Goal: Check status: Check status

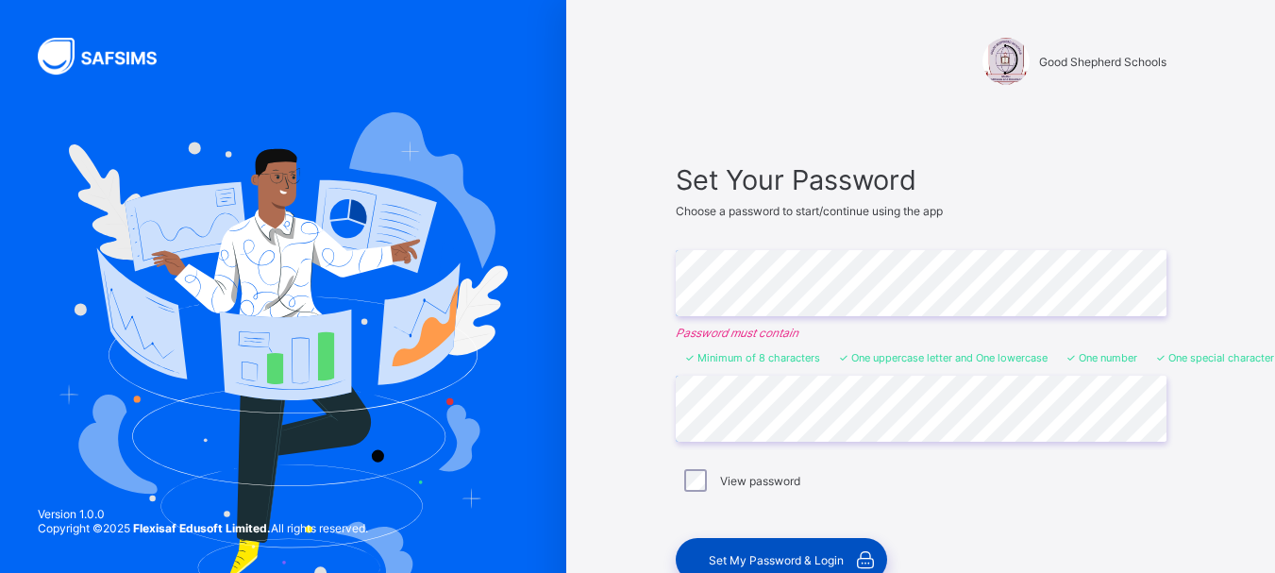
click at [761, 551] on div "Set My Password & Login" at bounding box center [781, 559] width 211 height 43
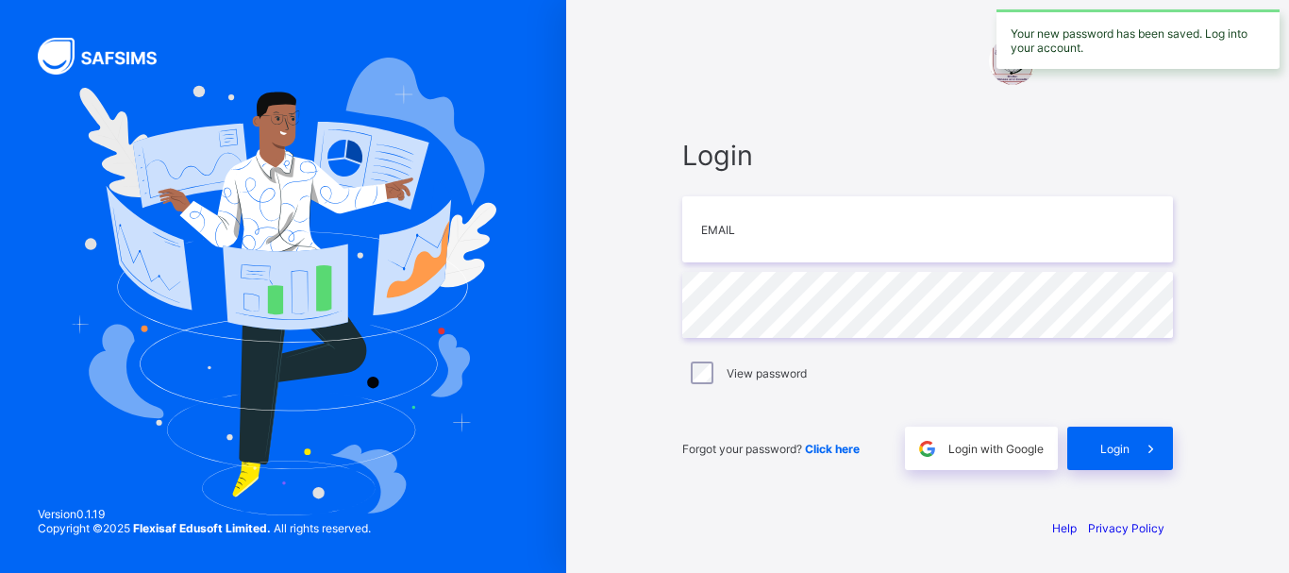
click at [785, 262] on div "Login Email Password View password Forgot your password? Click here Login with …" at bounding box center [927, 304] width 491 height 331
click at [764, 235] on input "email" at bounding box center [927, 229] width 491 height 66
type input "**********"
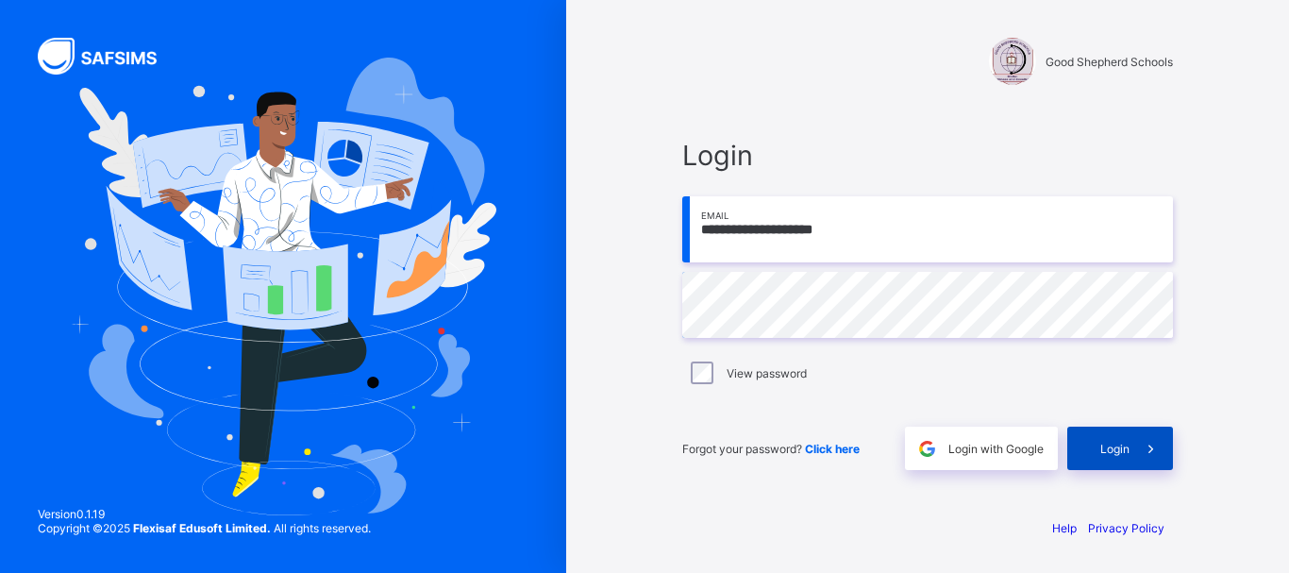
click at [1119, 457] on div "Login" at bounding box center [1120, 448] width 106 height 43
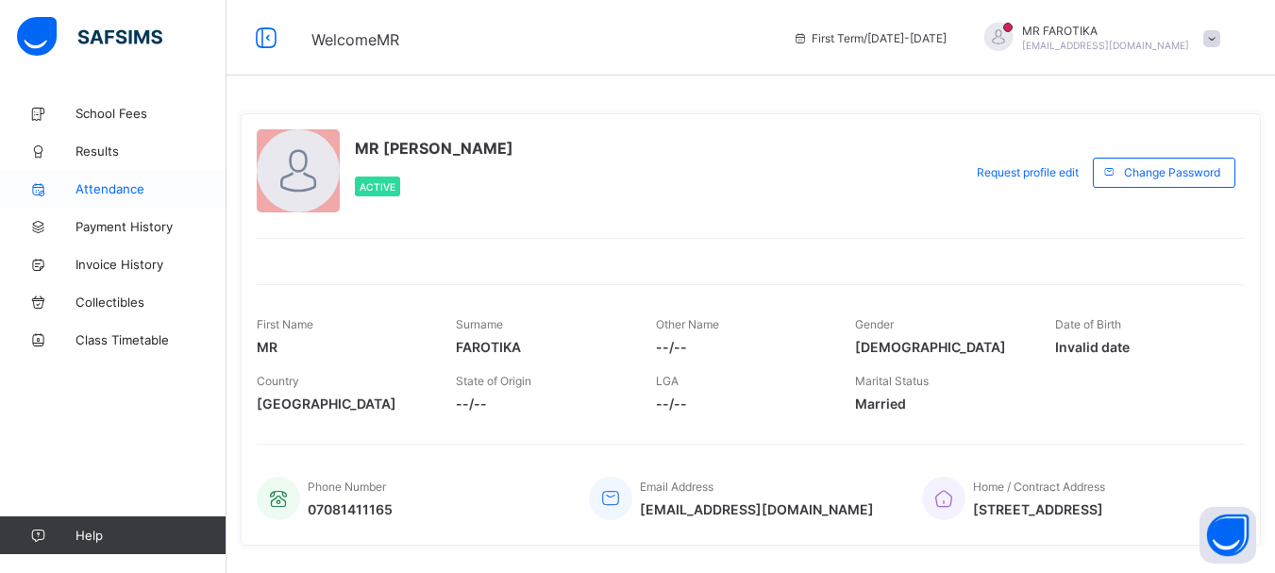
click at [104, 170] on link "Attendance" at bounding box center [113, 189] width 227 height 38
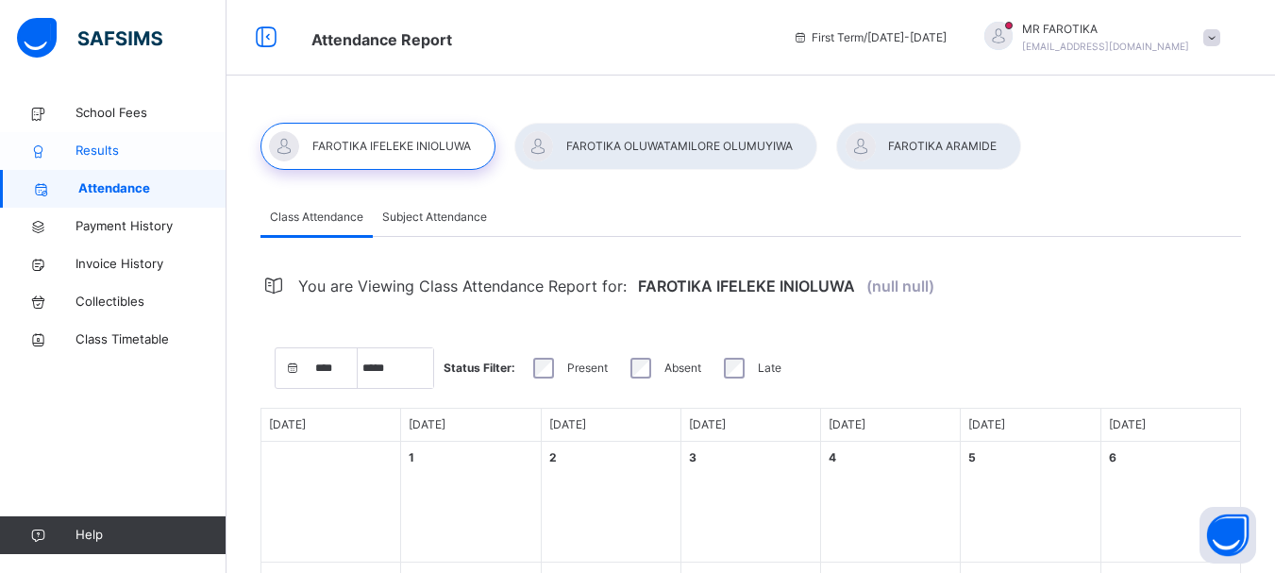
select select "****"
select select "*"
click at [105, 149] on span "Results" at bounding box center [151, 151] width 151 height 19
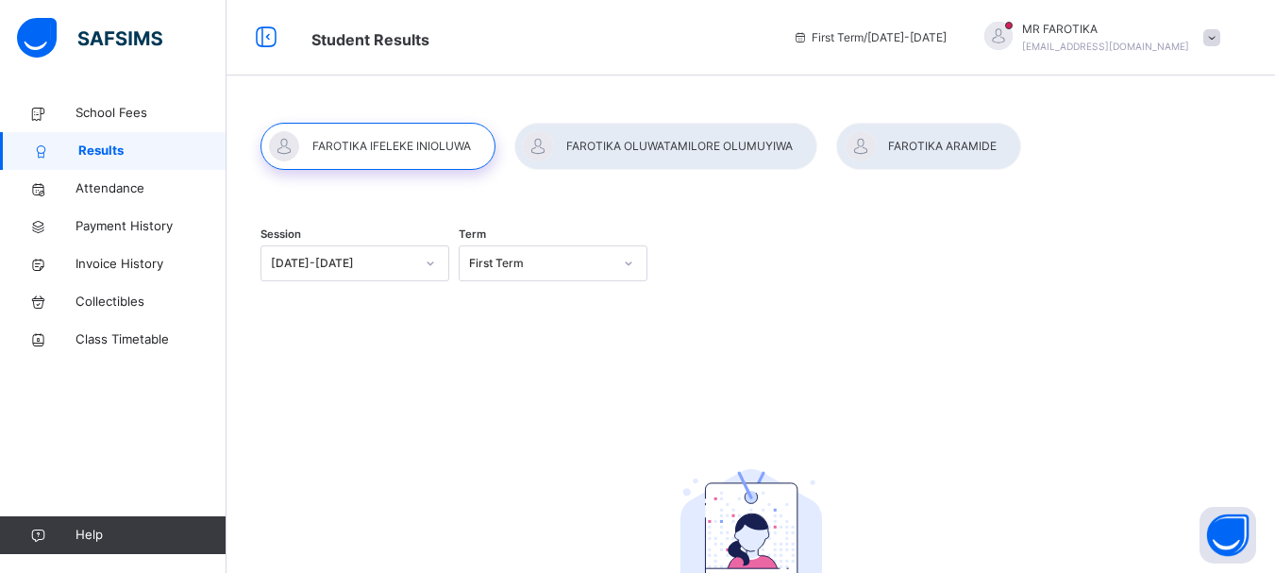
click at [947, 144] on div at bounding box center [928, 146] width 185 height 47
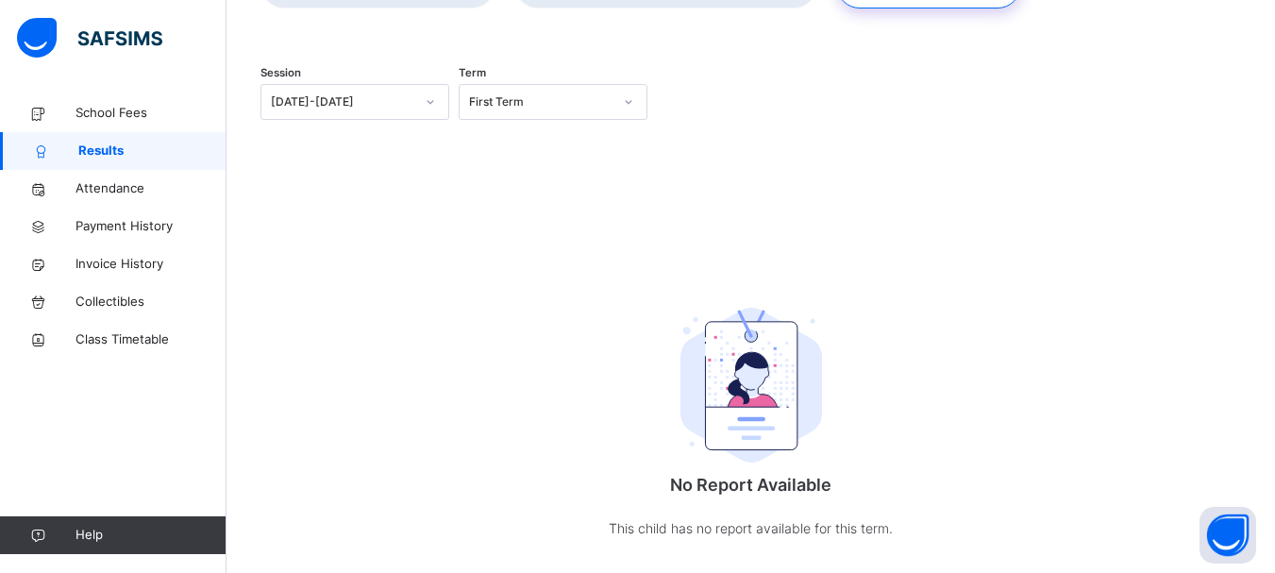
scroll to position [195, 0]
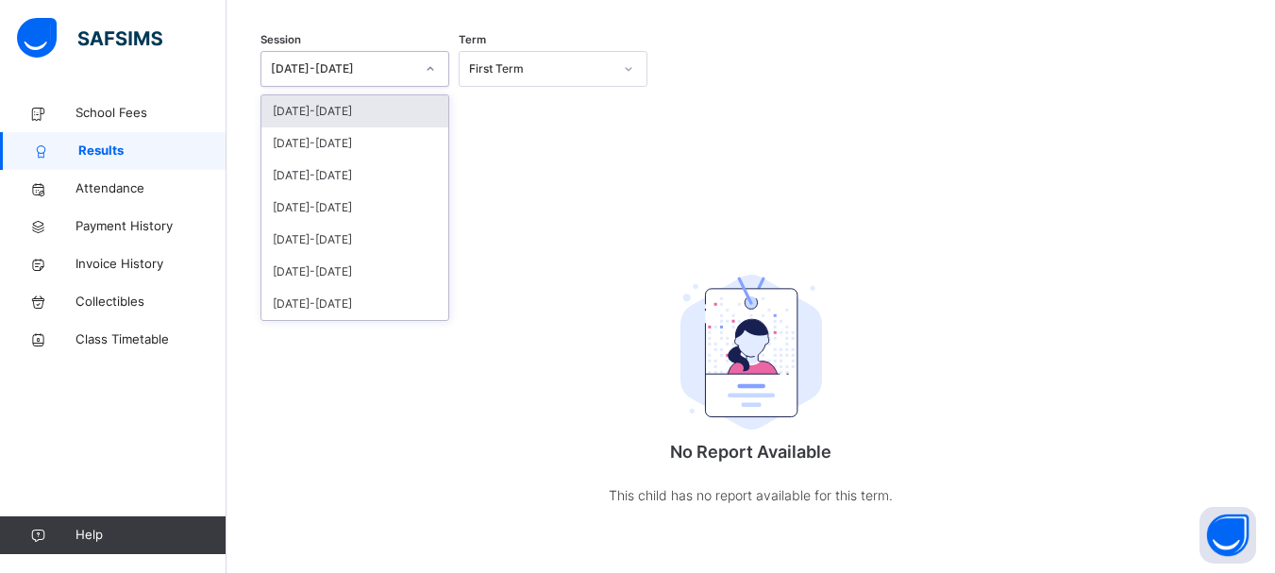
click at [421, 75] on div at bounding box center [430, 69] width 32 height 30
click at [353, 134] on div "[DATE]-[DATE]" at bounding box center [354, 143] width 187 height 32
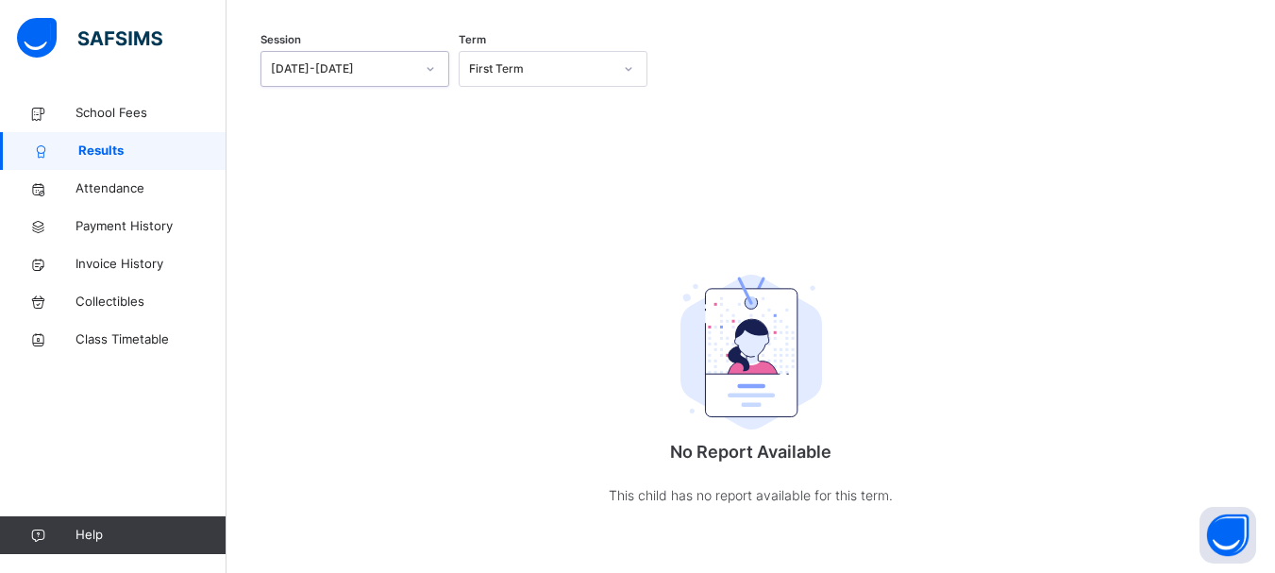
click at [631, 67] on icon at bounding box center [628, 68] width 11 height 19
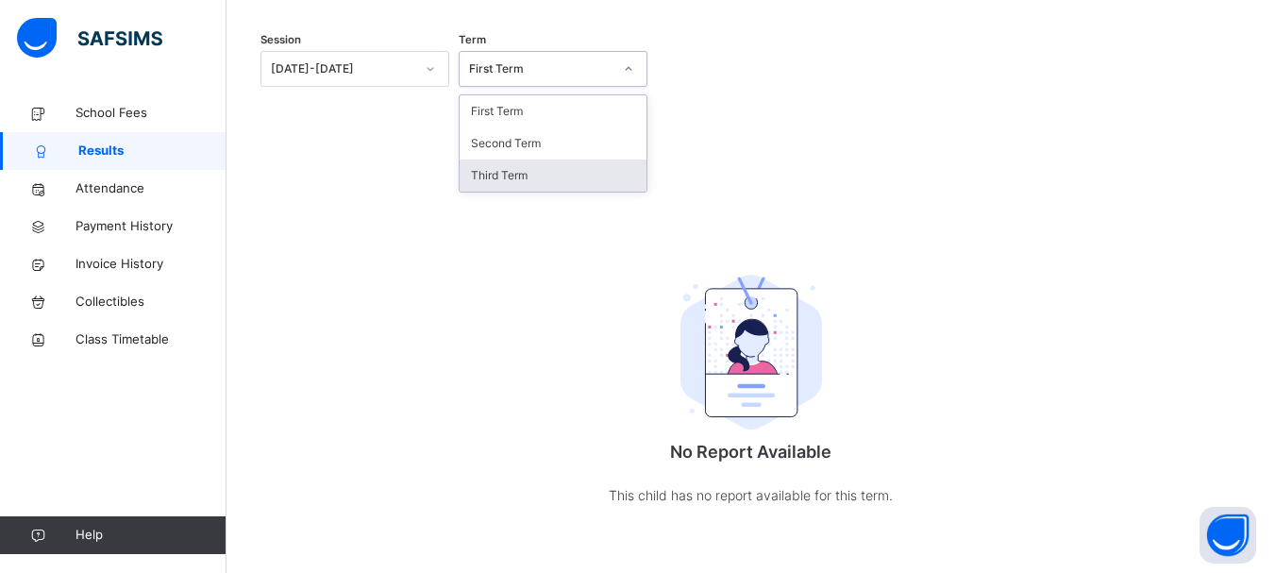
click at [499, 172] on div "Third Term" at bounding box center [553, 176] width 187 height 32
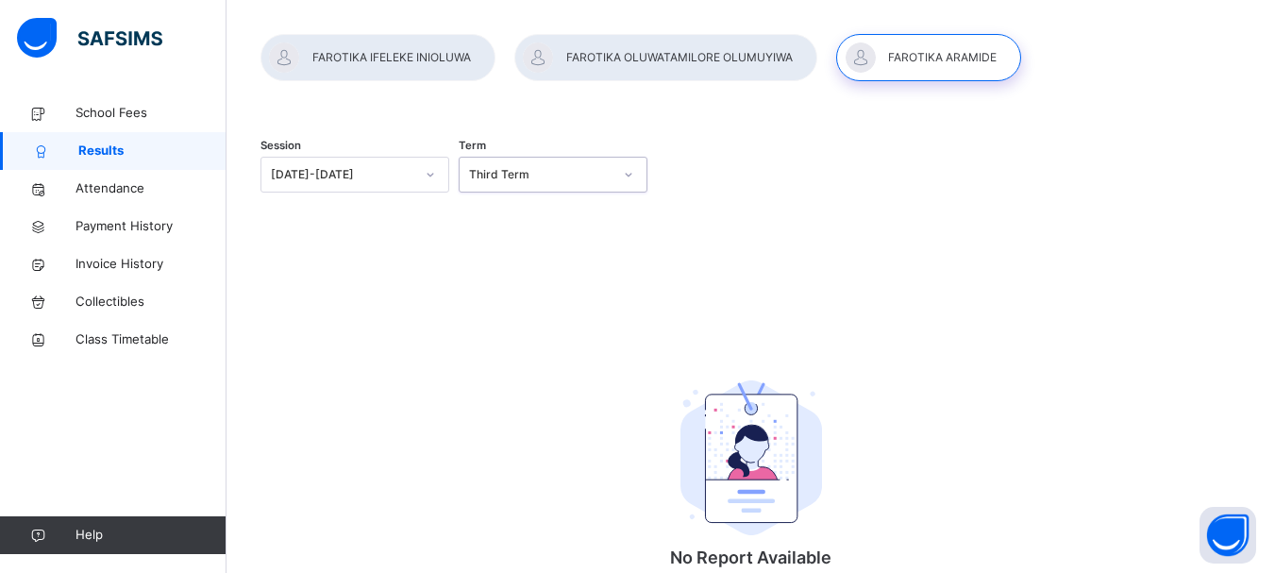
scroll to position [0, 0]
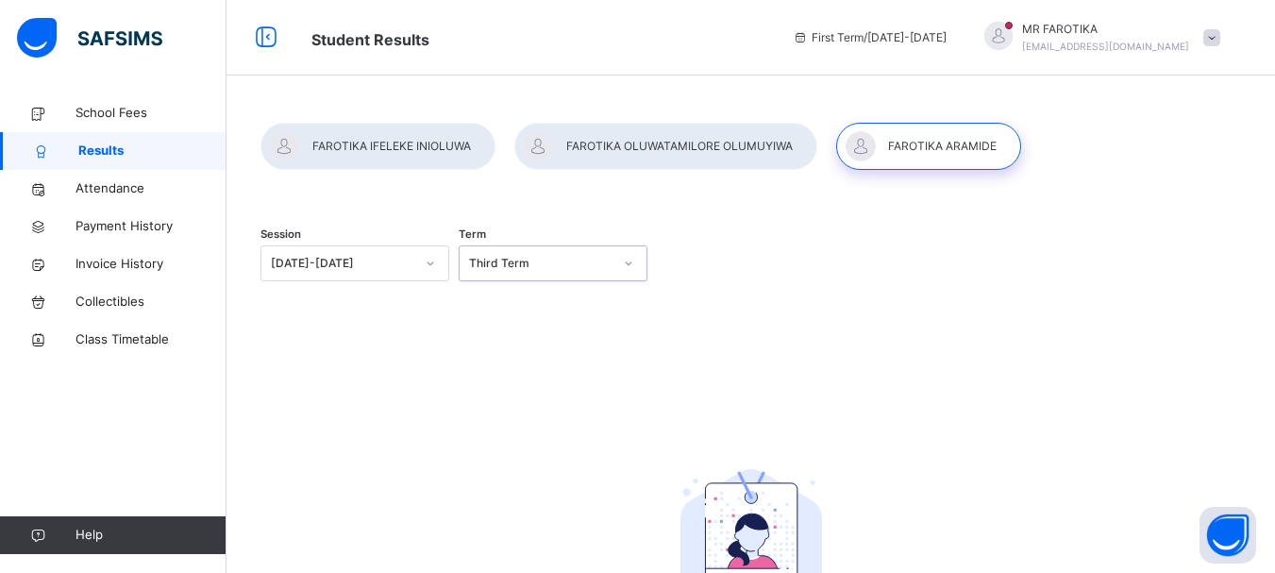
click at [684, 143] on div at bounding box center [665, 146] width 303 height 47
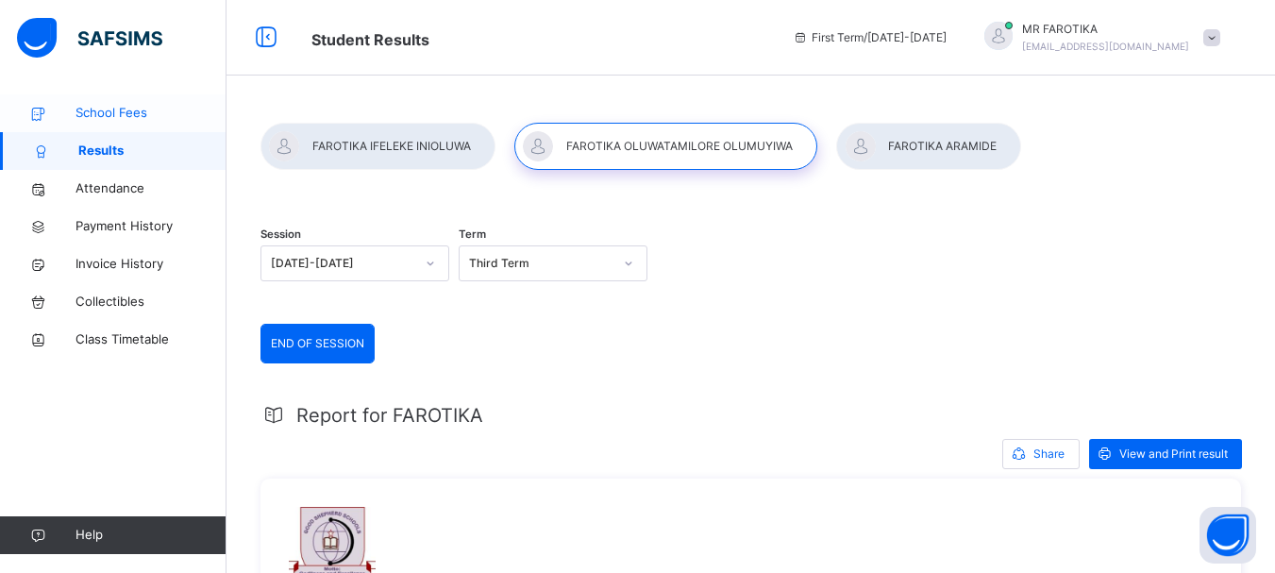
click at [119, 103] on link "School Fees" at bounding box center [113, 113] width 227 height 38
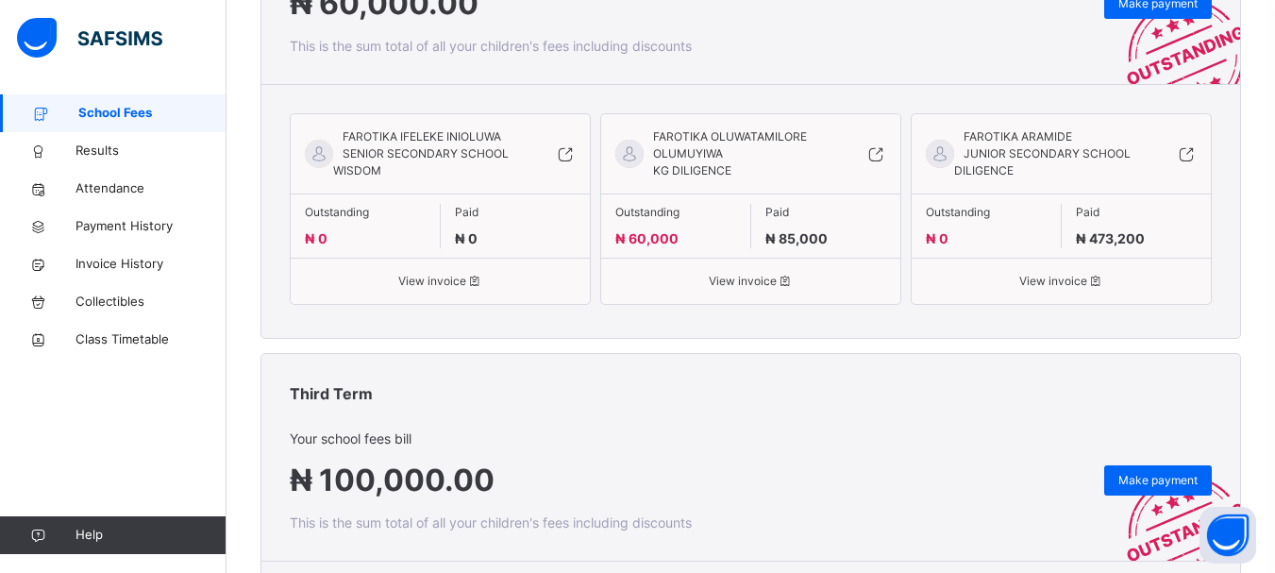
scroll to position [457, 0]
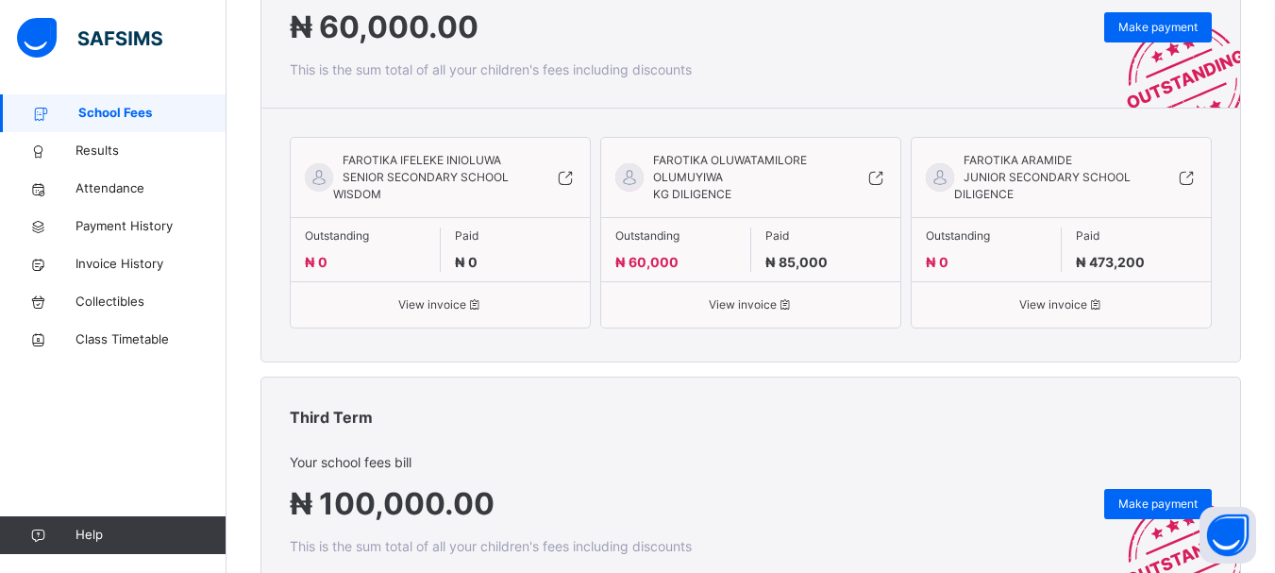
click at [769, 298] on span "View invoice" at bounding box center [750, 304] width 271 height 17
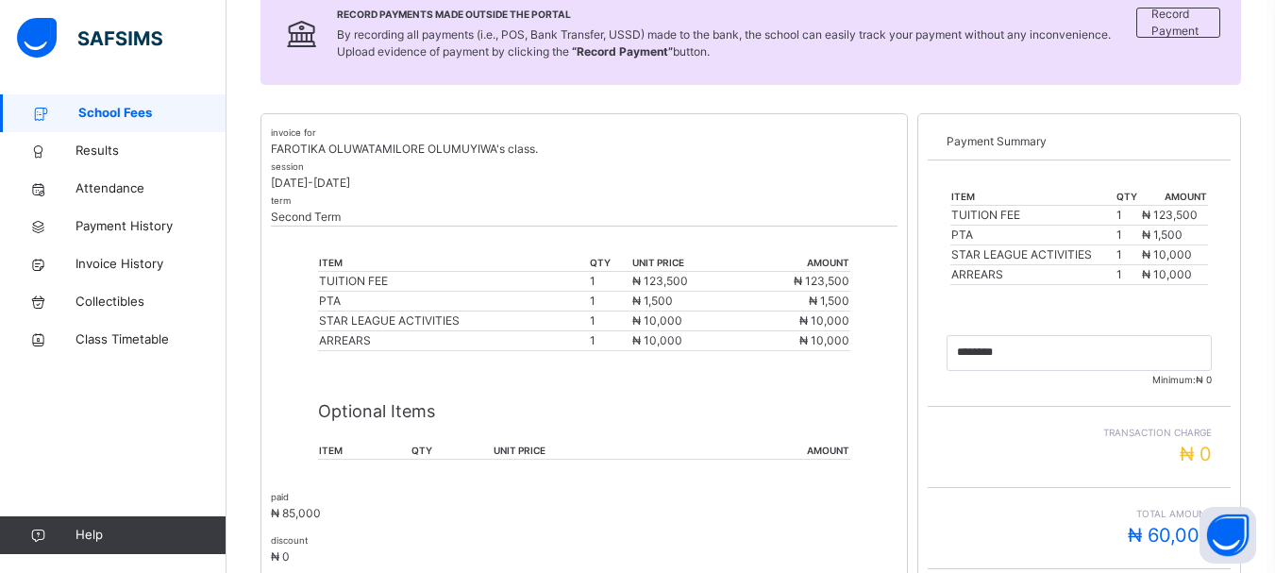
scroll to position [247, 0]
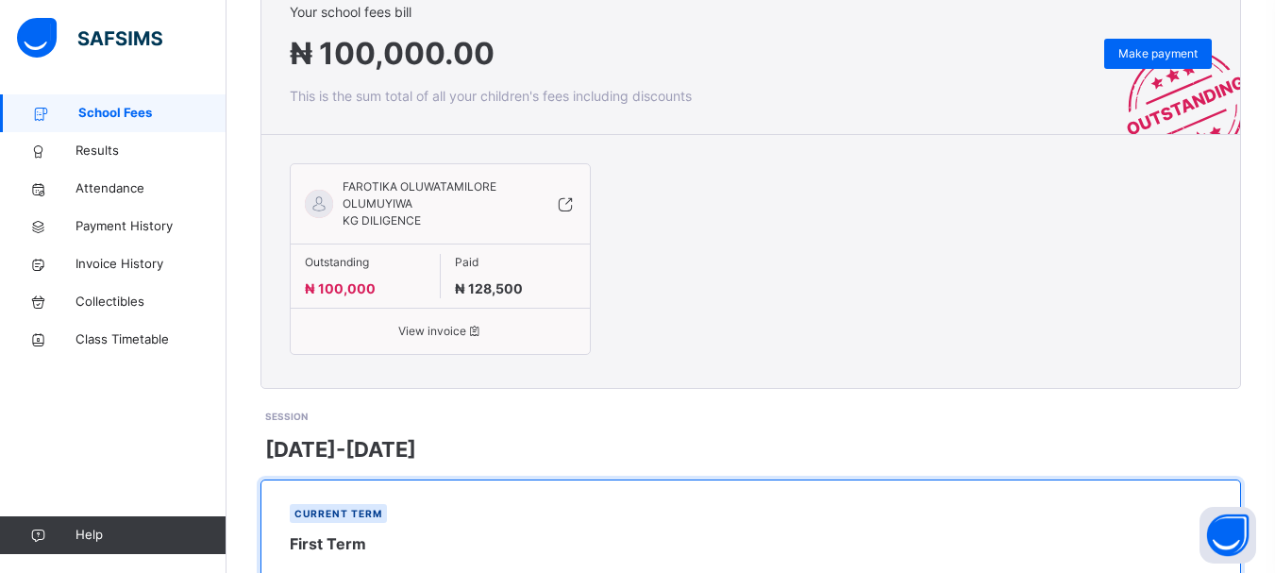
scroll to position [920, 0]
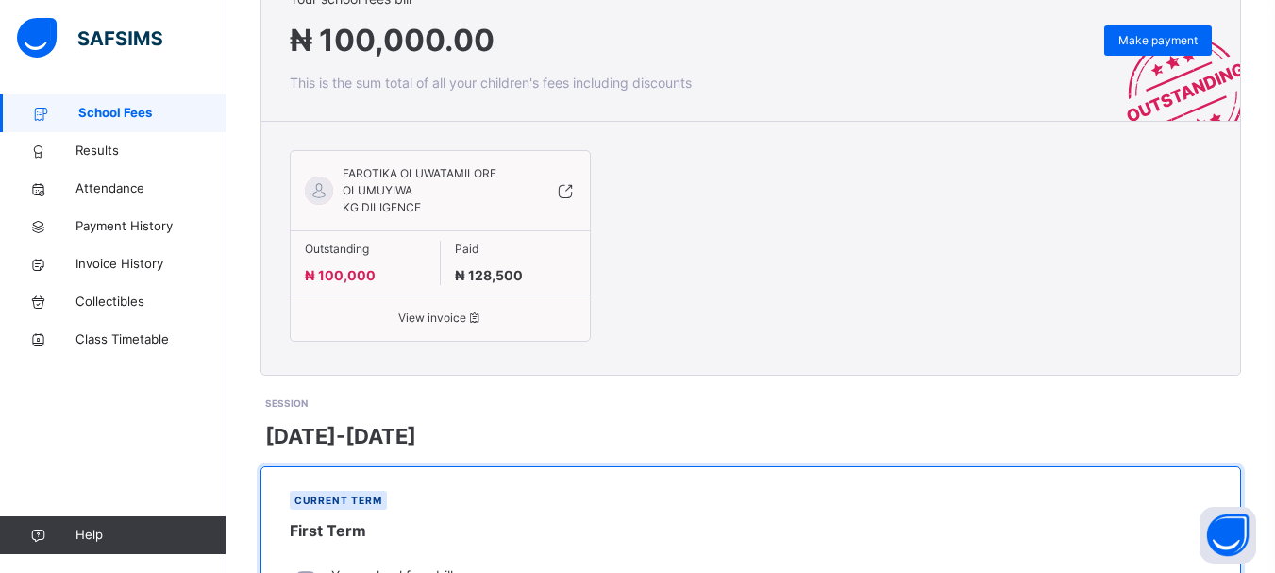
click at [422, 319] on span "View invoice" at bounding box center [440, 318] width 271 height 17
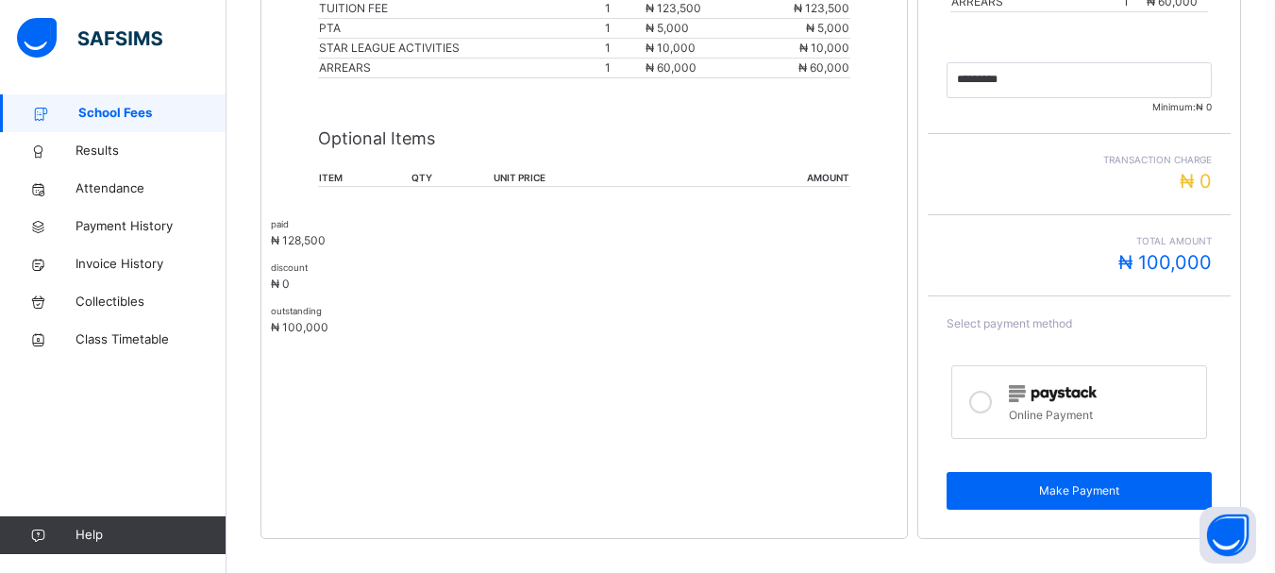
scroll to position [605, 0]
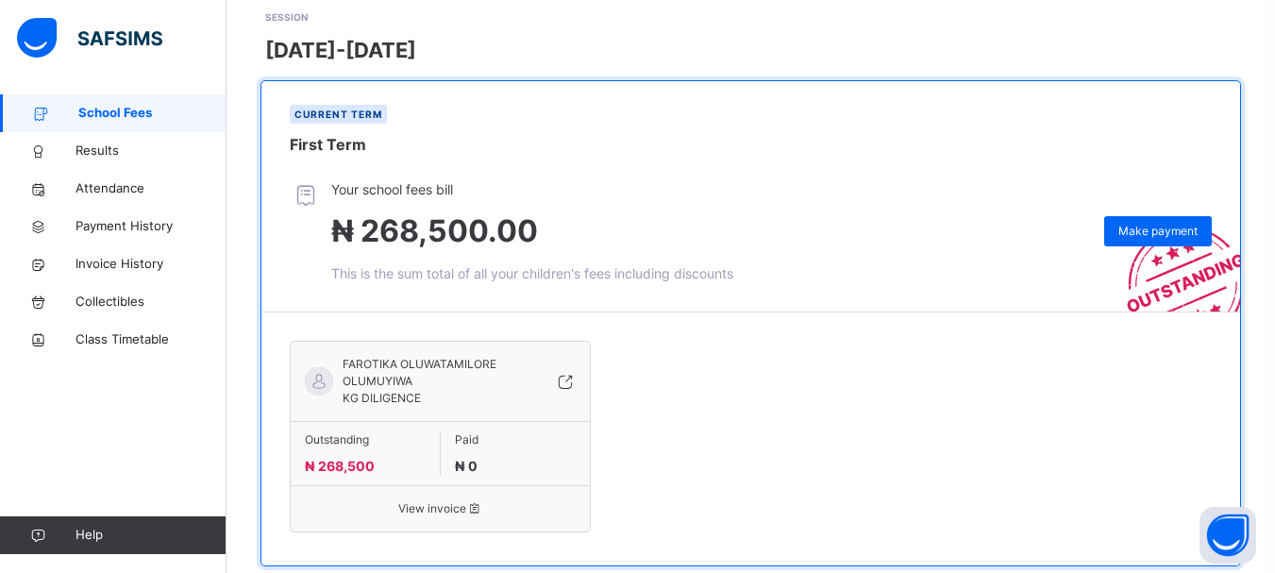
scroll to position [1347, 0]
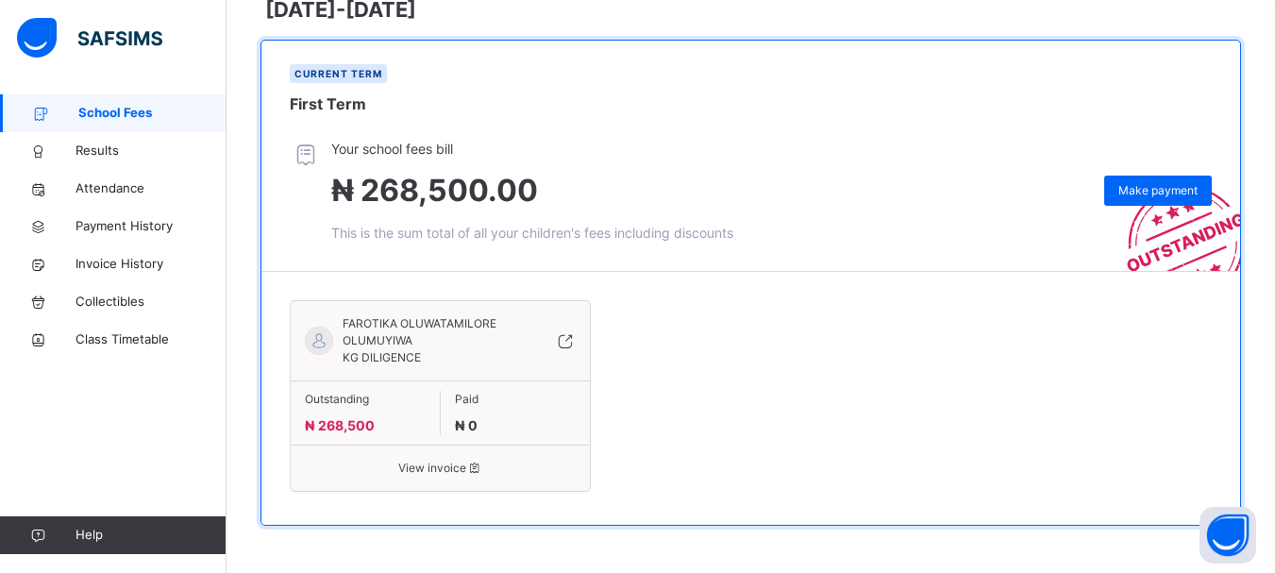
click at [424, 471] on span "View invoice" at bounding box center [440, 468] width 271 height 17
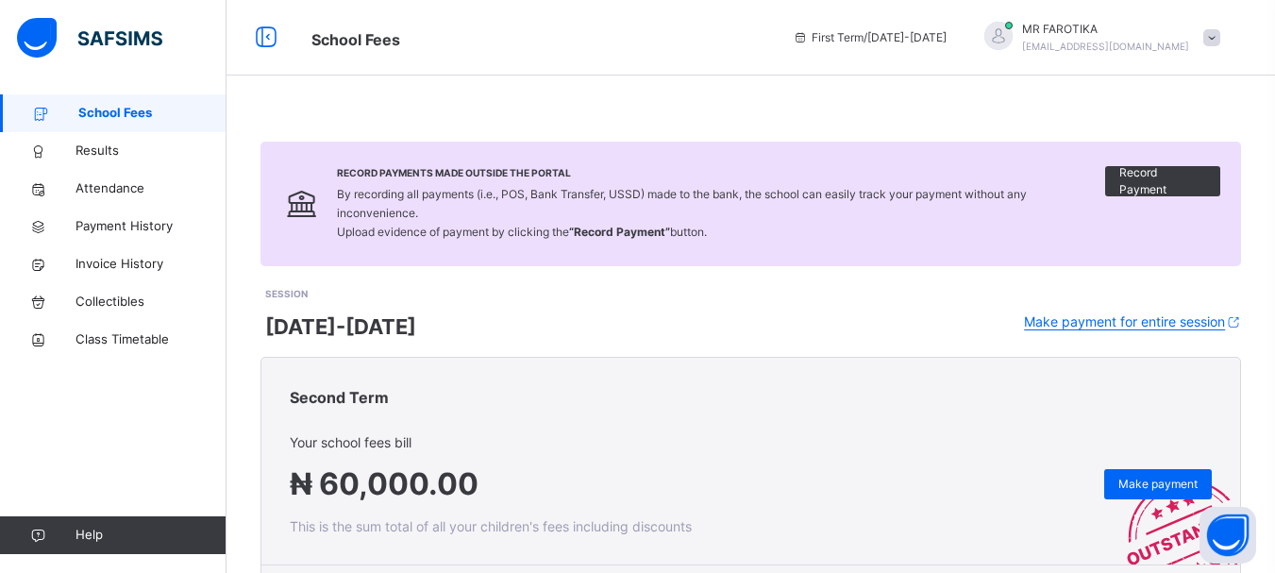
click at [107, 110] on span "School Fees" at bounding box center [152, 113] width 148 height 19
click at [117, 113] on span "School Fees" at bounding box center [152, 113] width 148 height 19
click at [72, 161] on link "Results" at bounding box center [113, 151] width 227 height 38
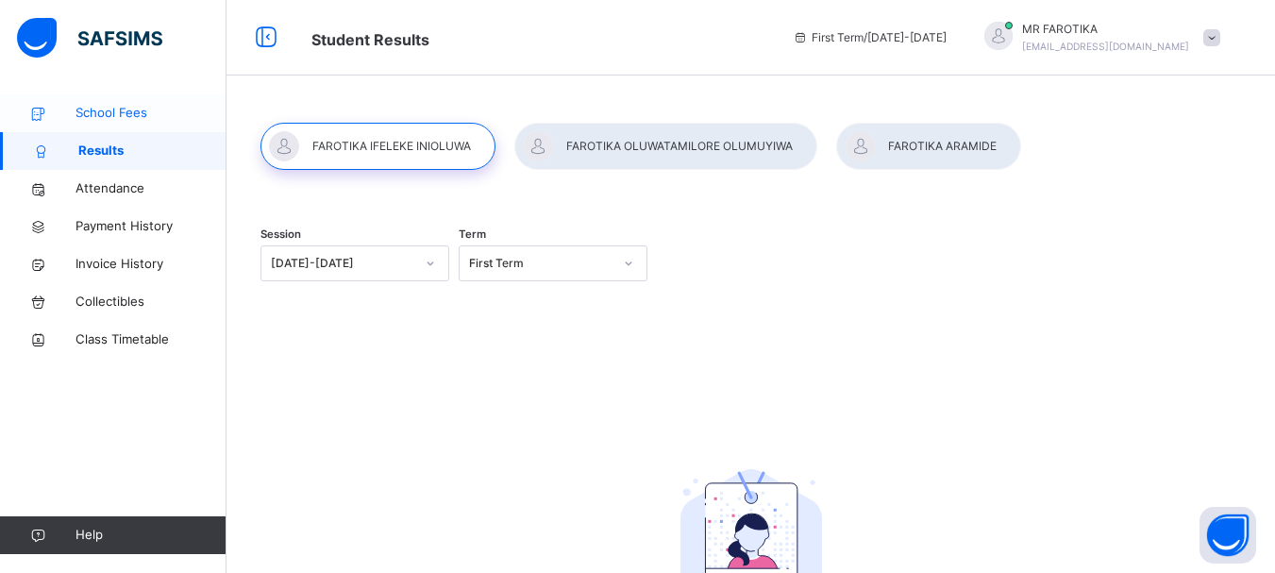
click at [120, 108] on span "School Fees" at bounding box center [151, 113] width 151 height 19
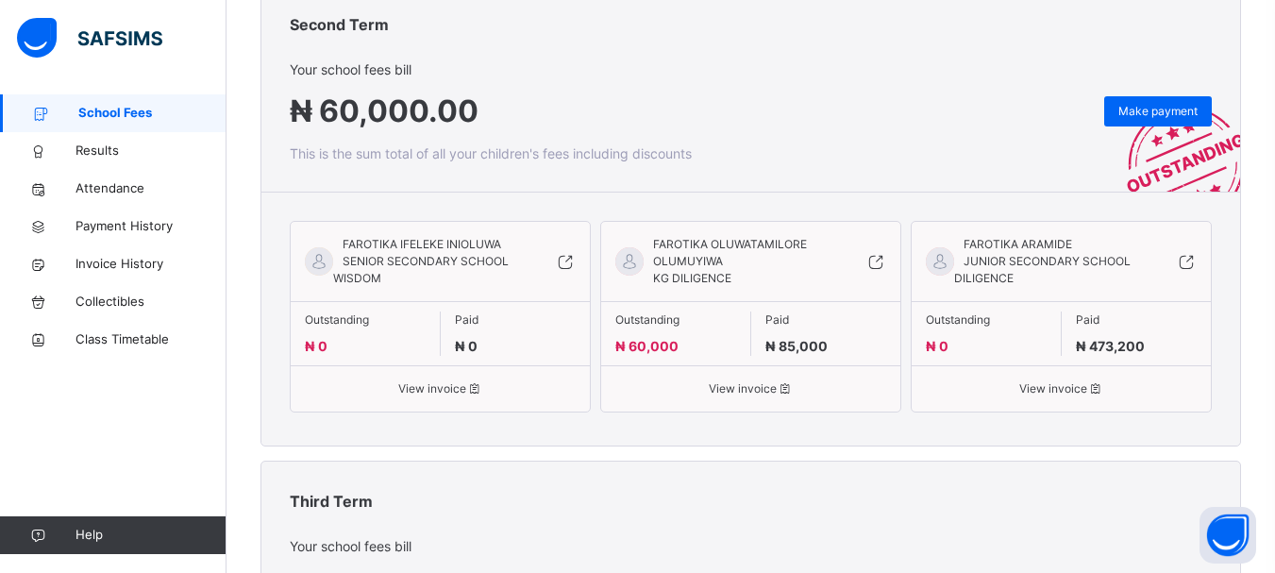
scroll to position [326, 0]
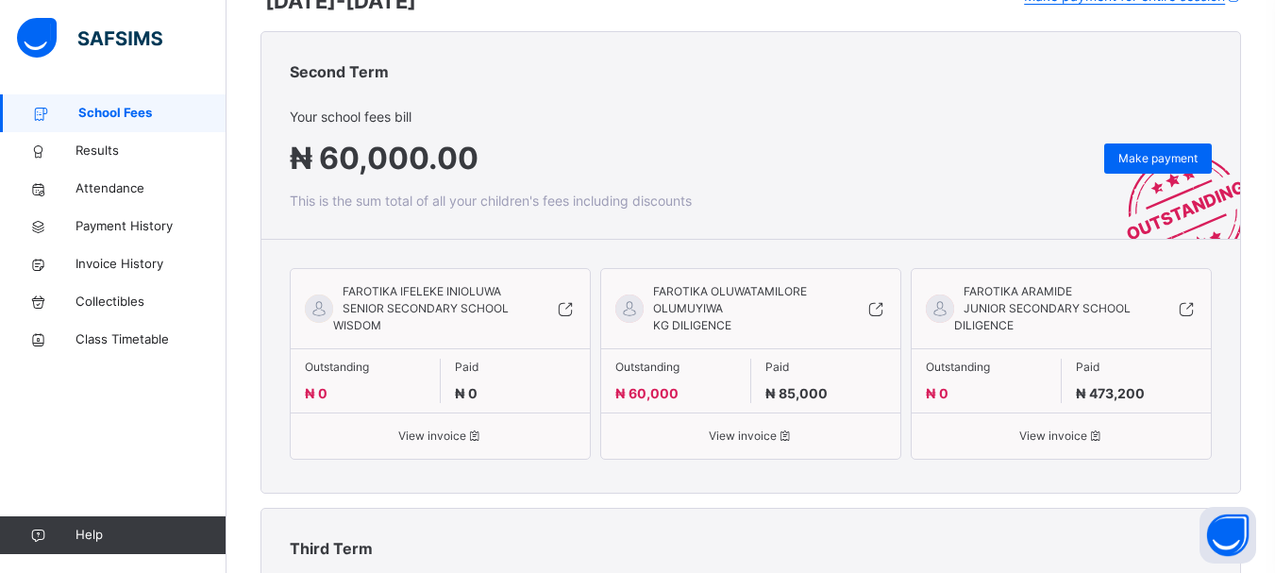
click at [1030, 301] on span "JUNIOR SECONDARY SCHOOL DILIGENCE" at bounding box center [1042, 316] width 176 height 31
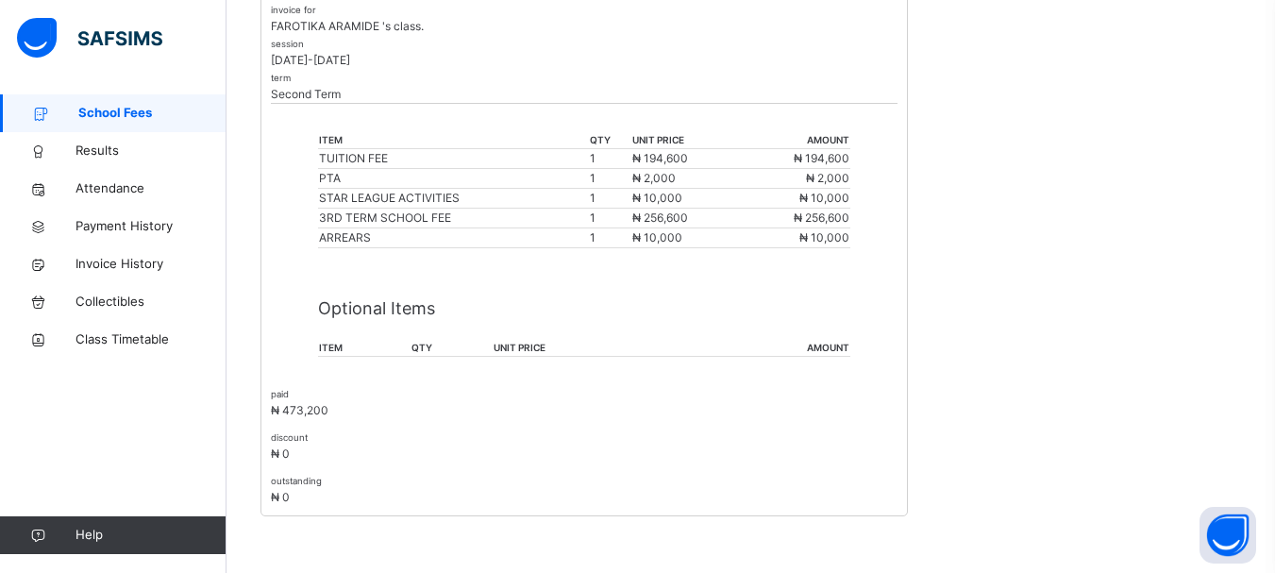
scroll to position [323, 0]
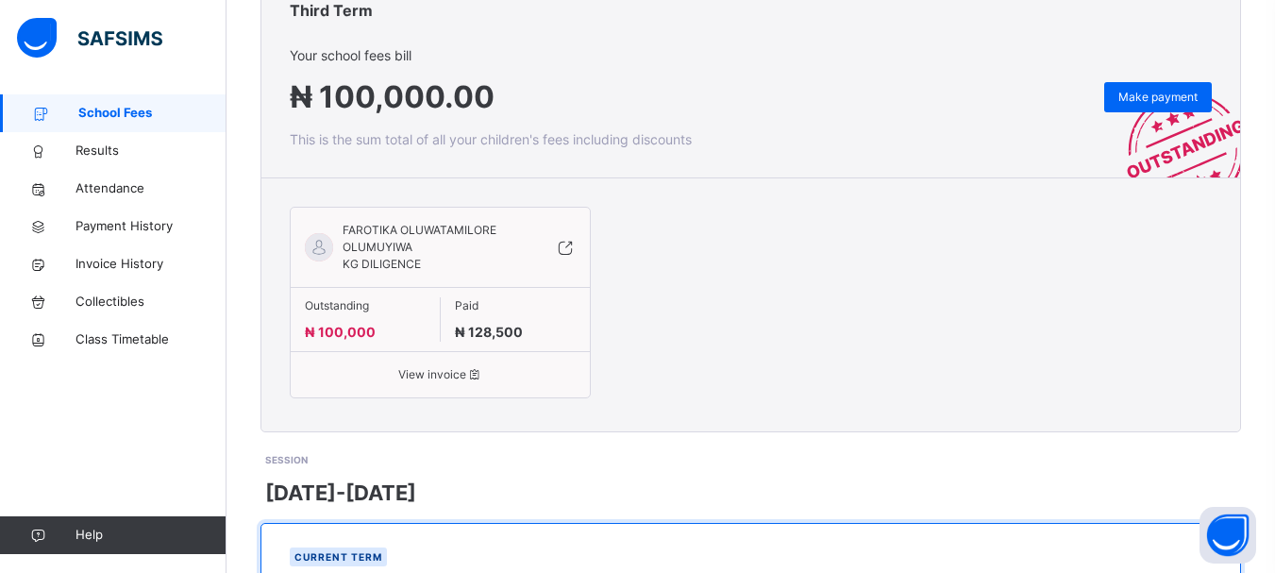
scroll to position [1347, 0]
